Goal: Contribute content: Add original content to the website for others to see

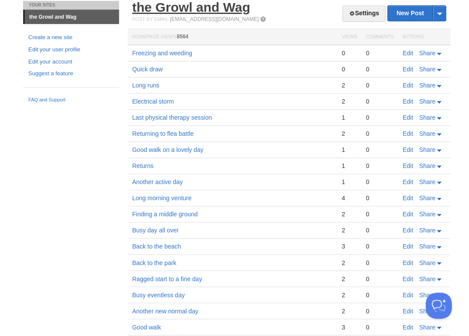
click at [165, 14] on link "the Growl and Wag" at bounding box center [191, 7] width 118 height 14
click at [408, 52] on link "Edit" at bounding box center [407, 53] width 10 height 7
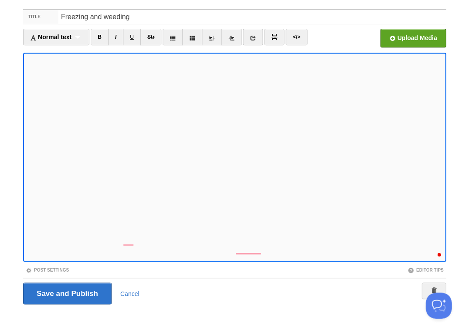
scroll to position [142, 0]
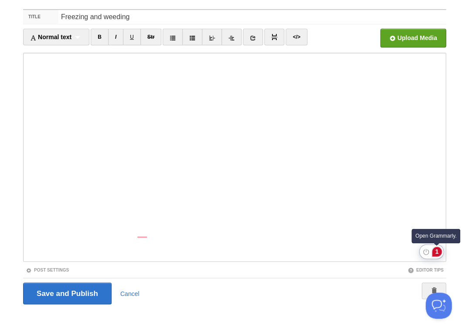
click at [437, 251] on div "1" at bounding box center [437, 252] width 10 height 10
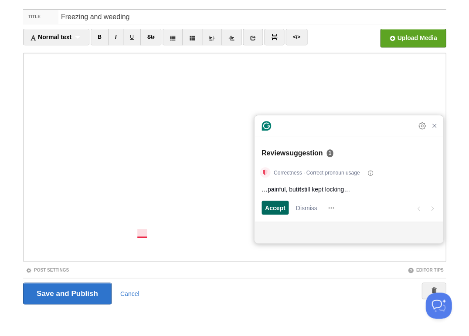
click at [274, 207] on span "Accept" at bounding box center [275, 207] width 20 height 9
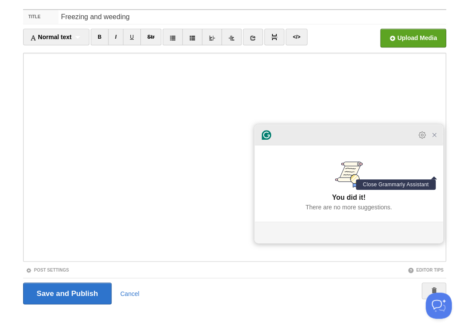
click at [433, 139] on icon "Close Grammarly Assistant" at bounding box center [433, 135] width 7 height 7
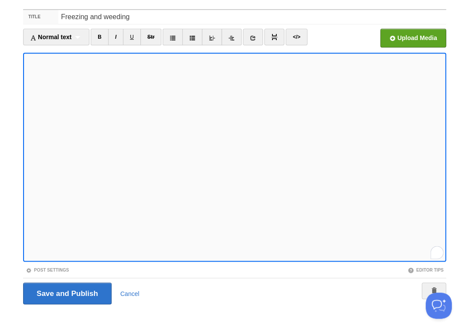
scroll to position [142, 0]
click at [66, 292] on input "Save and Publish" at bounding box center [67, 294] width 88 height 22
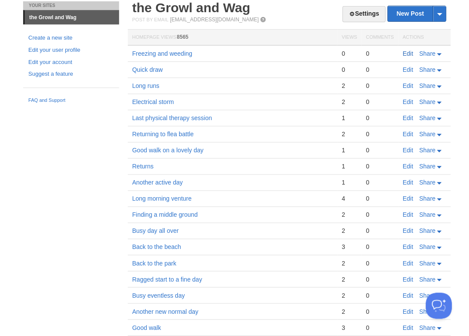
click at [408, 51] on link "Edit" at bounding box center [407, 53] width 10 height 7
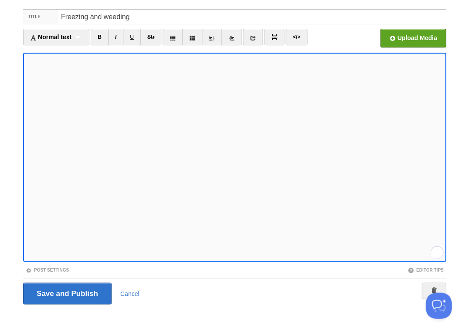
scroll to position [149, 0]
click at [66, 292] on input "Save and Publish" at bounding box center [67, 294] width 88 height 22
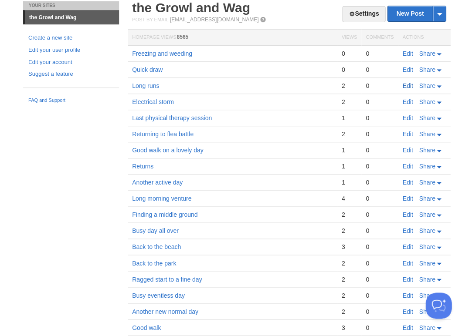
click at [406, 84] on link "Edit" at bounding box center [407, 85] width 10 height 7
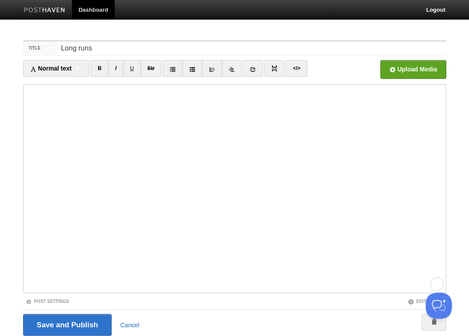
click at [132, 325] on link "Cancel" at bounding box center [129, 324] width 19 height 7
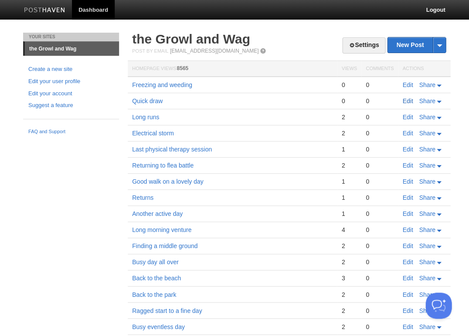
click at [405, 99] on link "Edit" at bounding box center [407, 101] width 10 height 7
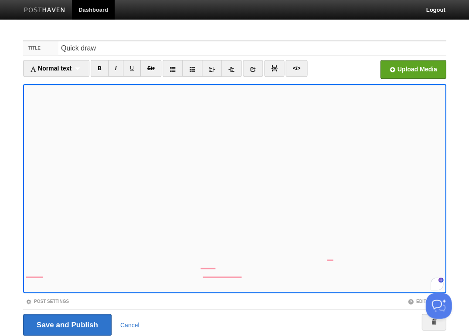
scroll to position [31, 0]
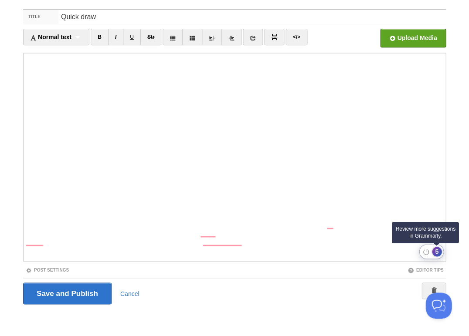
click at [436, 250] on div "5" at bounding box center [437, 252] width 10 height 10
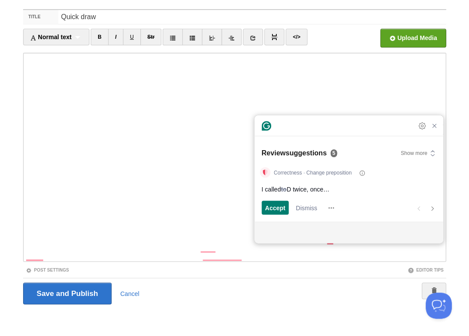
scroll to position [594, 0]
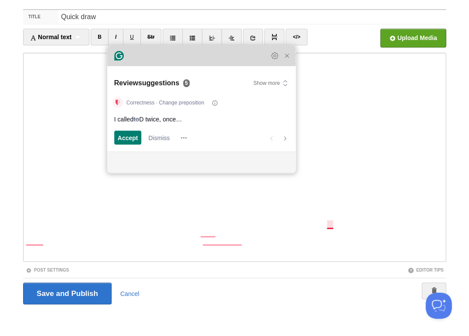
drag, startPoint x: 312, startPoint y: 130, endPoint x: 173, endPoint y: 68, distance: 153.1
click at [165, 59] on div "Grammarly Assistant Review suggestions 5 Show more Correctness · Change preposi…" at bounding box center [201, 109] width 188 height 128
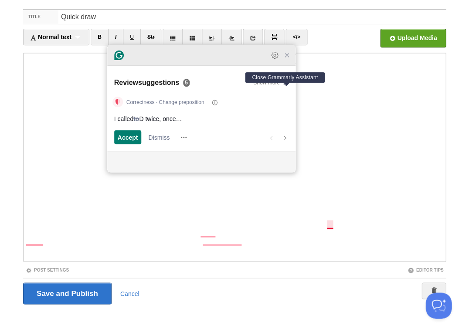
click at [286, 57] on icon "Close Grammarly Assistant" at bounding box center [286, 55] width 3 height 3
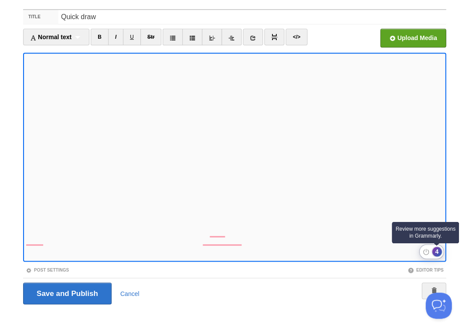
click at [437, 252] on div "4" at bounding box center [437, 252] width 10 height 10
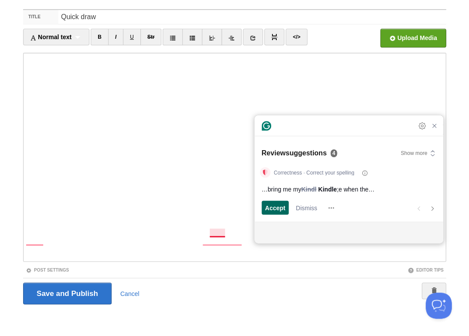
click at [272, 207] on span "Accept" at bounding box center [275, 207] width 20 height 9
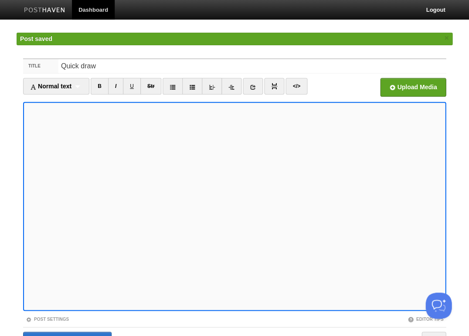
scroll to position [153, 0]
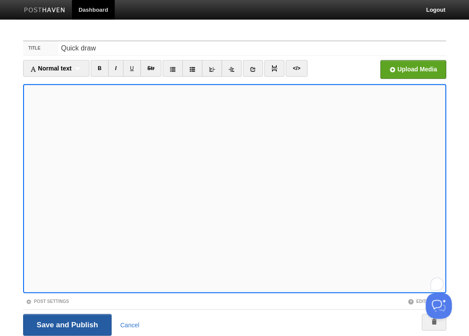
click at [59, 324] on input "Save and Publish" at bounding box center [67, 325] width 88 height 22
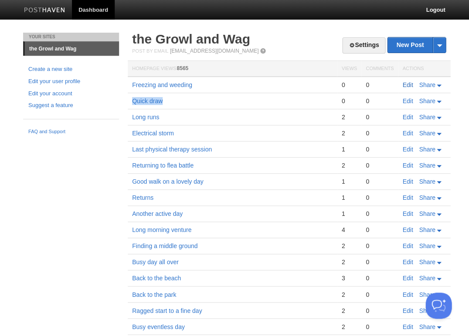
click at [409, 84] on link "Edit" at bounding box center [407, 84] width 10 height 7
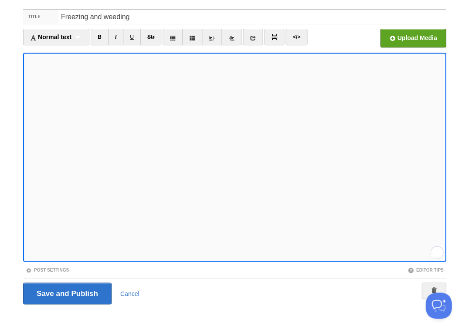
scroll to position [157, 0]
click at [66, 292] on input "Save and Publish" at bounding box center [67, 294] width 88 height 22
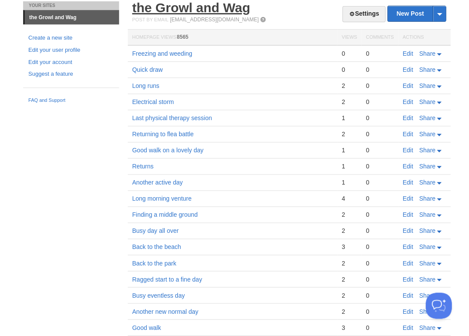
click at [194, 8] on link "the Growl and Wag" at bounding box center [191, 7] width 118 height 14
